Goal: Find specific page/section: Find specific page/section

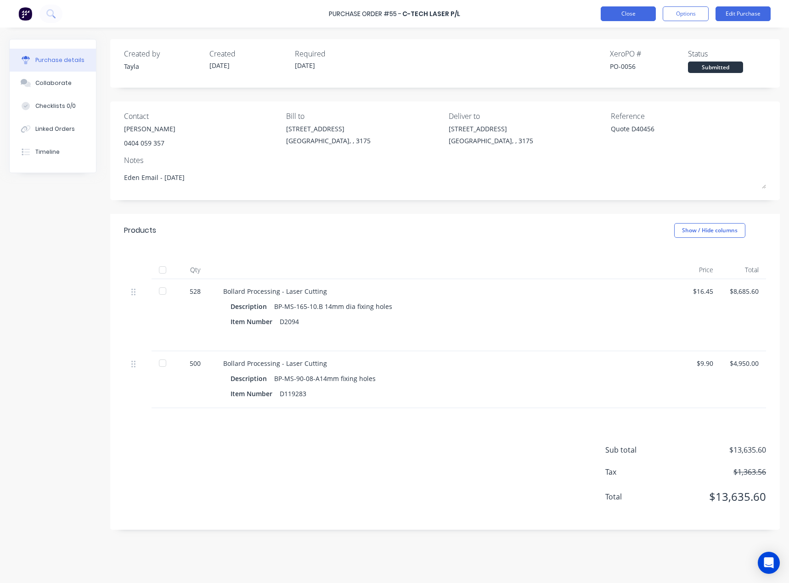
click at [622, 18] on button "Close" at bounding box center [628, 13] width 55 height 15
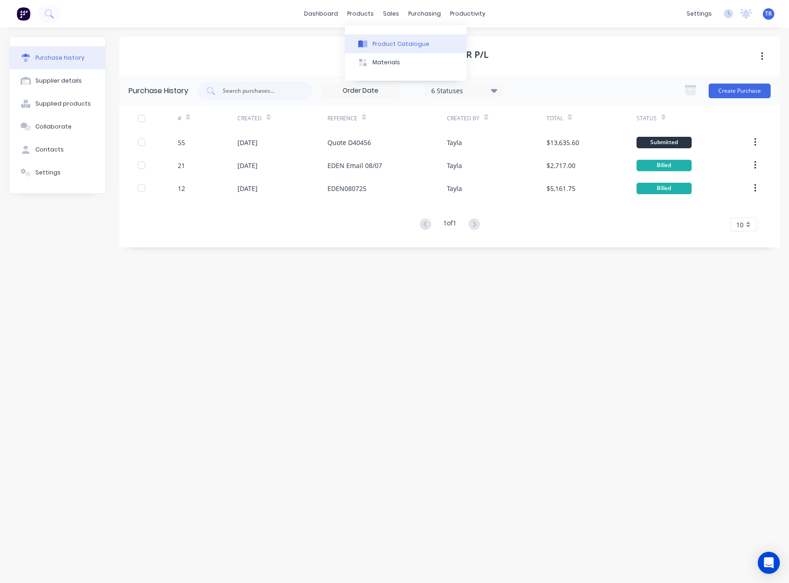
click at [381, 44] on div "Product Catalogue" at bounding box center [400, 44] width 57 height 8
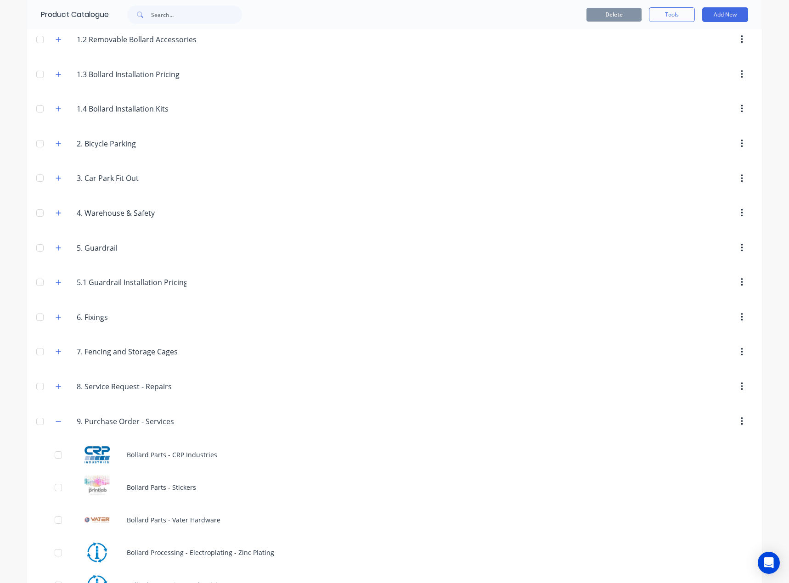
scroll to position [497, 0]
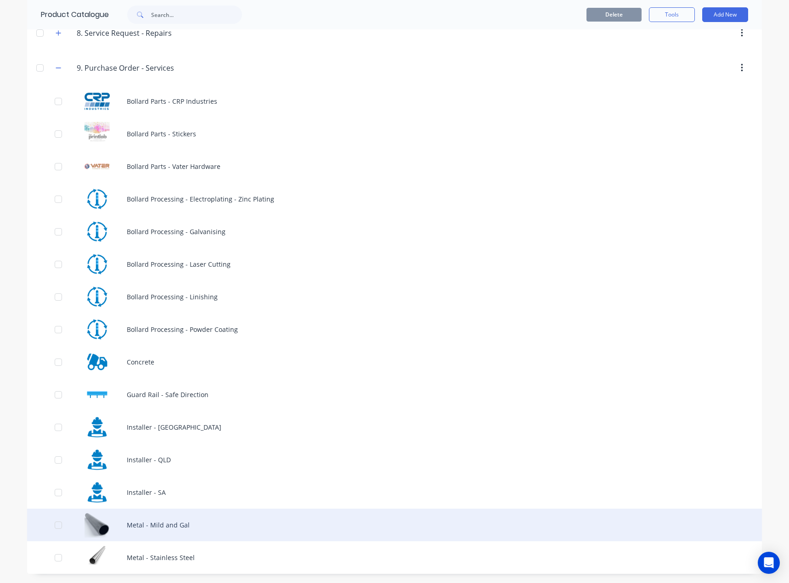
click at [130, 524] on div "Metal - Mild and Gal" at bounding box center [394, 525] width 735 height 33
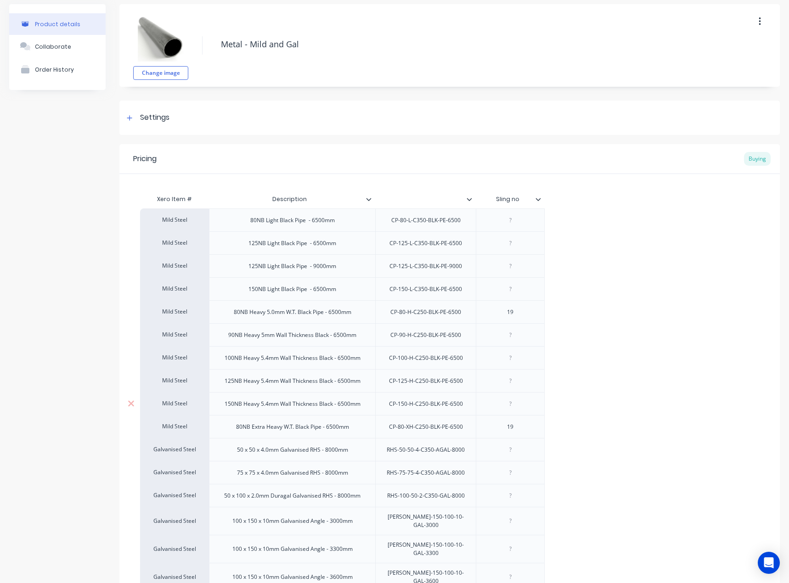
scroll to position [118, 0]
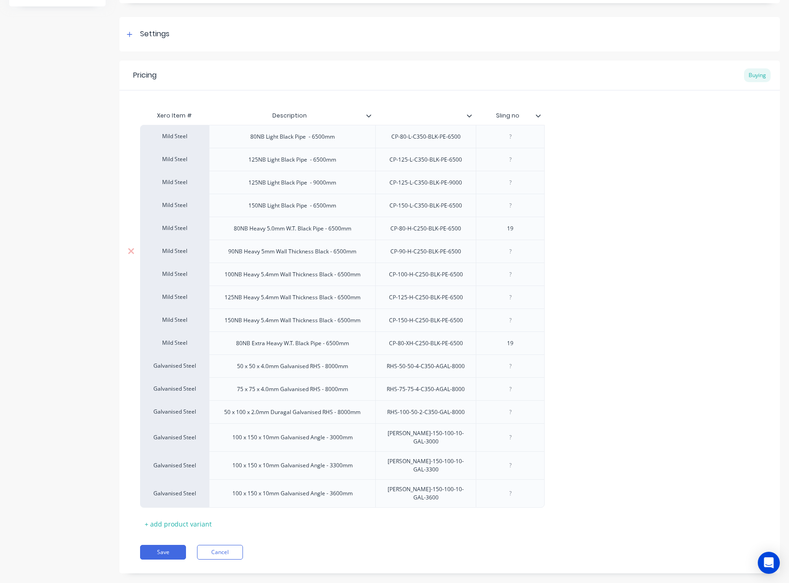
click at [304, 261] on div "90NB Heavy 5mm Wall Thickness Black - 6500mm" at bounding box center [292, 251] width 166 height 23
click at [290, 252] on div "90NB Heavy 5mm Wall Thickness Black - 6500mm" at bounding box center [292, 252] width 143 height 12
click at [276, 255] on div "90NB Heavy 5mm Wall Thickness Black - 6500mm" at bounding box center [292, 252] width 143 height 12
drag, startPoint x: 279, startPoint y: 255, endPoint x: 311, endPoint y: 257, distance: 32.2
click at [311, 257] on div "90NB Heavy 5mm Wall Thickness Black - 6500mm" at bounding box center [292, 252] width 143 height 12
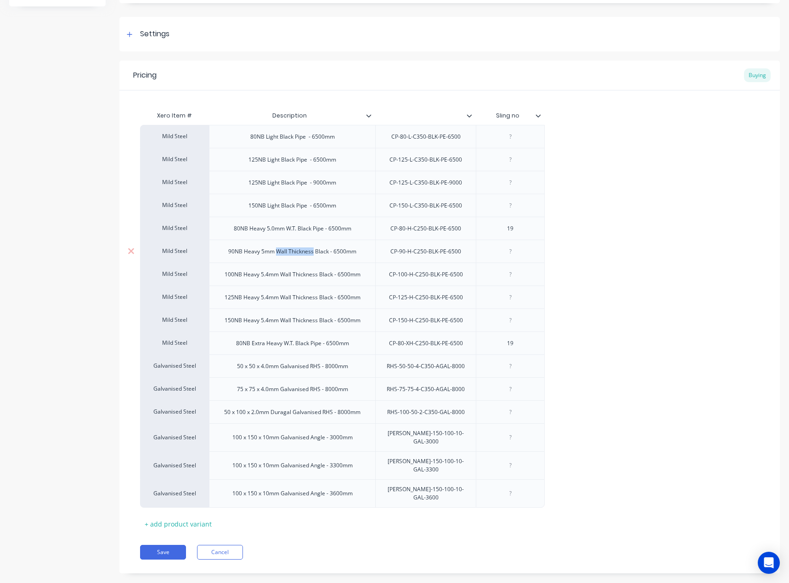
drag, startPoint x: 313, startPoint y: 257, endPoint x: 279, endPoint y: 256, distance: 34.0
click at [276, 258] on div "90NB Heavy 5mm Wall Thickness Black - 6500mm" at bounding box center [292, 251] width 166 height 23
copy div "Wall Thickness"
type textarea "x"
drag, startPoint x: 297, startPoint y: 231, endPoint x: 288, endPoint y: 231, distance: 8.3
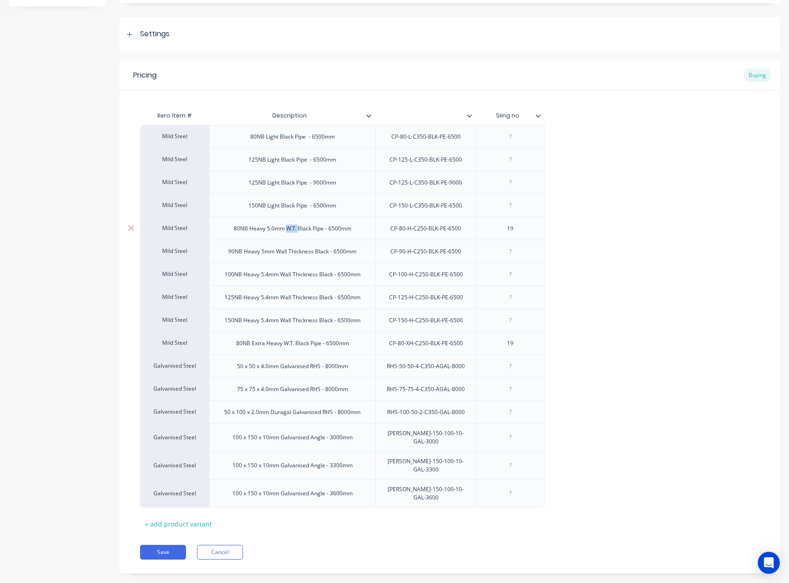
click at [288, 231] on div "80NB Heavy 5.0mm W.T. Black Pipe - 6500mm" at bounding box center [292, 229] width 132 height 12
paste div
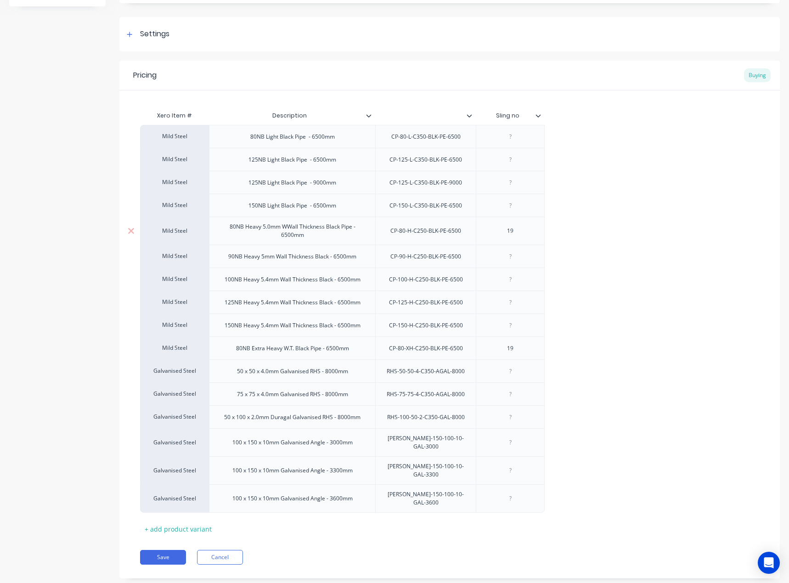
click at [288, 228] on div "80NB Heavy 5.0mm WWall Thickness Black Pipe - 6500mm" at bounding box center [293, 231] width 152 height 20
click at [299, 275] on div "100NB Heavy 5.4mm Wall Thickness Black - 6500mm" at bounding box center [292, 280] width 151 height 12
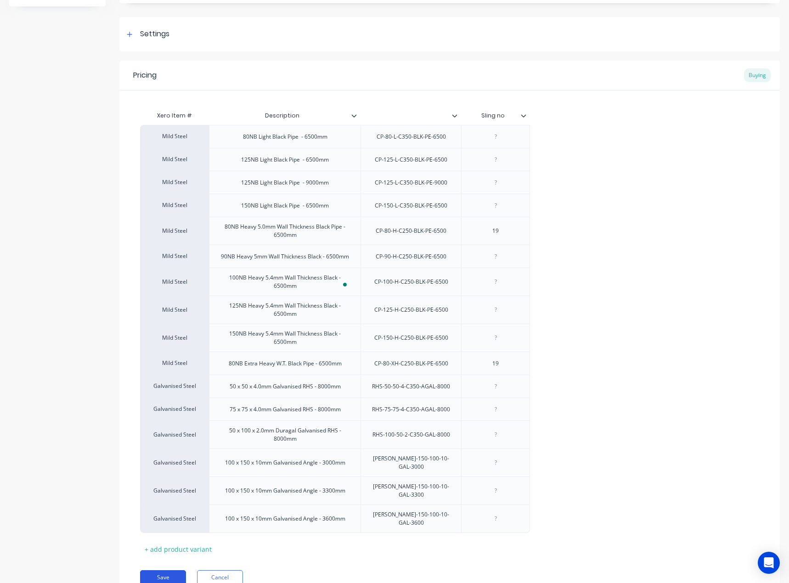
click at [163, 570] on button "Save" at bounding box center [163, 577] width 46 height 15
type textarea "x"
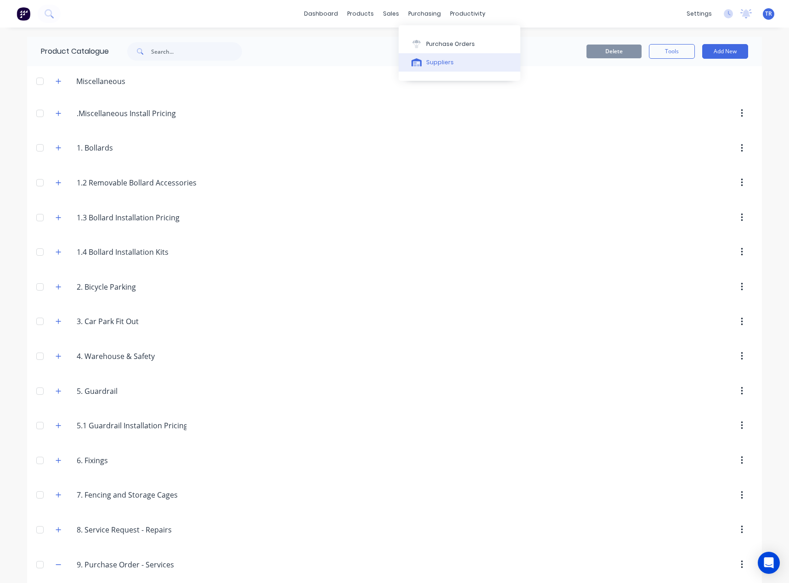
click at [425, 71] on button "Suppliers" at bounding box center [460, 62] width 122 height 18
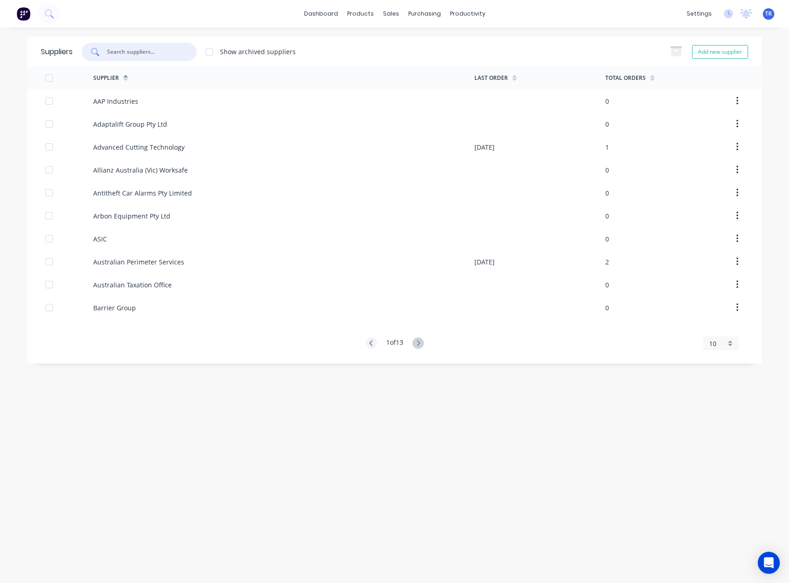
click at [145, 53] on input "text" at bounding box center [144, 51] width 76 height 9
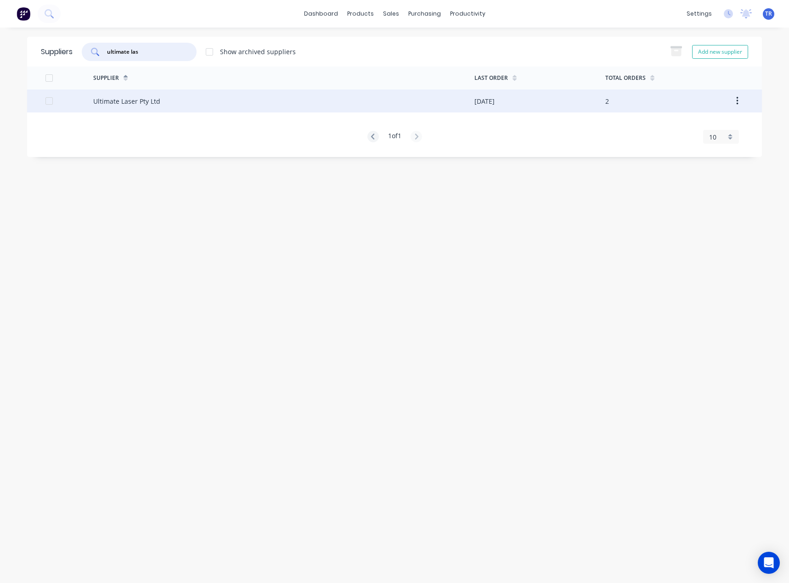
type input "ultimate las"
click at [167, 97] on div "Ultimate Laser Pty Ltd" at bounding box center [283, 101] width 381 height 23
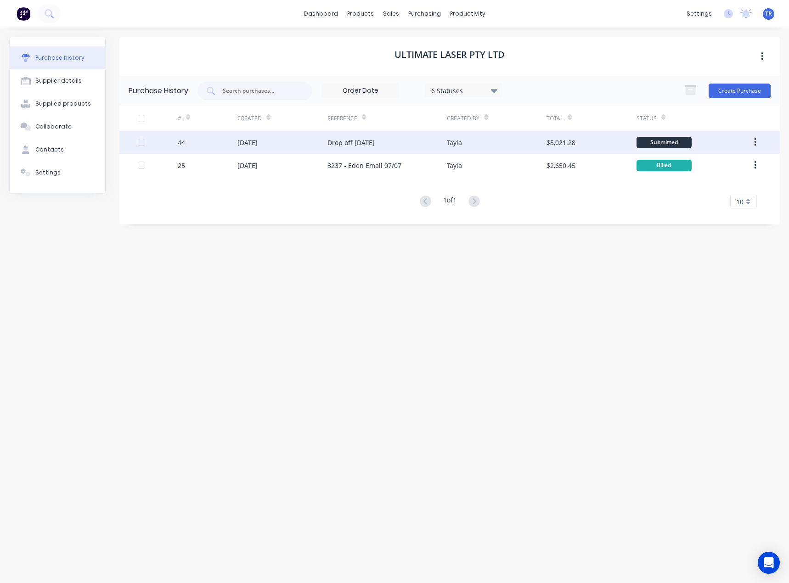
click at [300, 146] on div "[DATE]" at bounding box center [282, 142] width 90 height 23
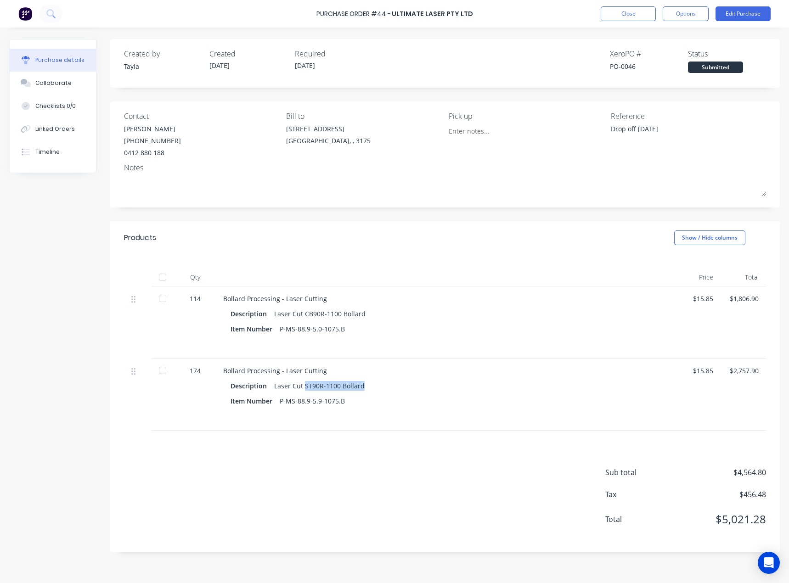
drag, startPoint x: 303, startPoint y: 385, endPoint x: 378, endPoint y: 388, distance: 75.4
click at [378, 388] on div "Description Laser Cut ST90R-1100 Bollard" at bounding box center [445, 385] width 430 height 13
copy div "ST90R-1100 Bollard"
drag, startPoint x: 365, startPoint y: 400, endPoint x: 283, endPoint y: 399, distance: 81.7
click at [283, 399] on div "Item Number P-MS-88.9-5.9-1075.B" at bounding box center [445, 400] width 430 height 13
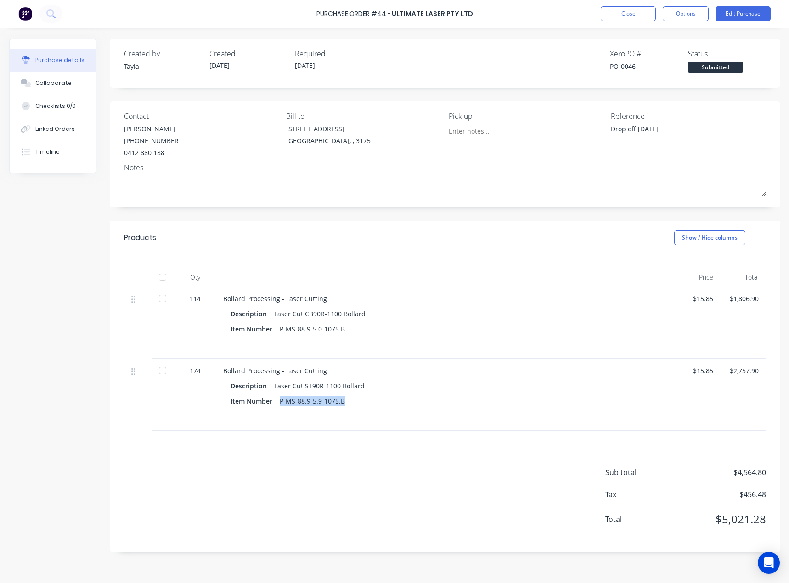
copy div "P-MS-88.9-5.9-1075.B"
click at [696, 11] on button "Options" at bounding box center [685, 13] width 46 height 15
click at [676, 37] on div "Print / Email" at bounding box center [664, 37] width 71 height 13
click at [681, 54] on div "With pricing" at bounding box center [664, 55] width 71 height 13
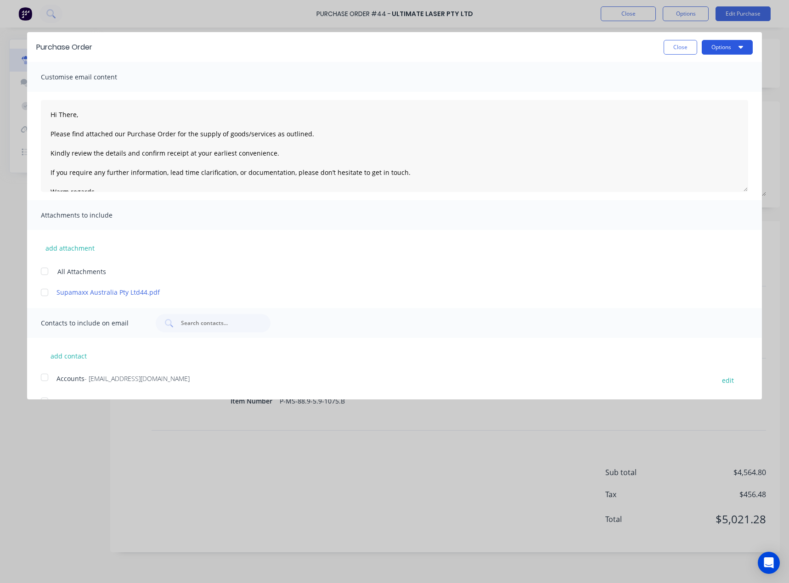
click at [719, 51] on button "Options" at bounding box center [727, 47] width 51 height 15
click at [715, 62] on button "Print" at bounding box center [708, 71] width 87 height 18
click at [663, 44] on button "Close" at bounding box center [680, 47] width 34 height 15
type textarea "x"
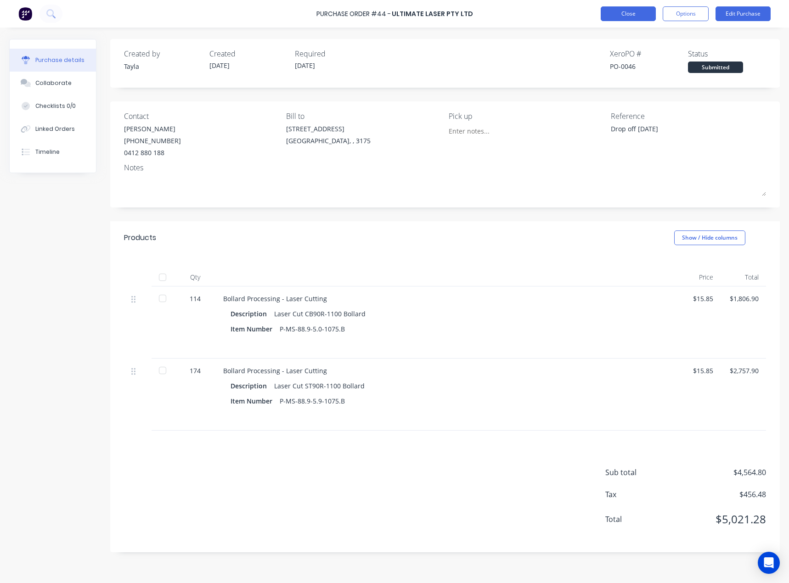
click at [628, 11] on button "Close" at bounding box center [628, 13] width 55 height 15
